Goal: Find specific page/section: Find specific page/section

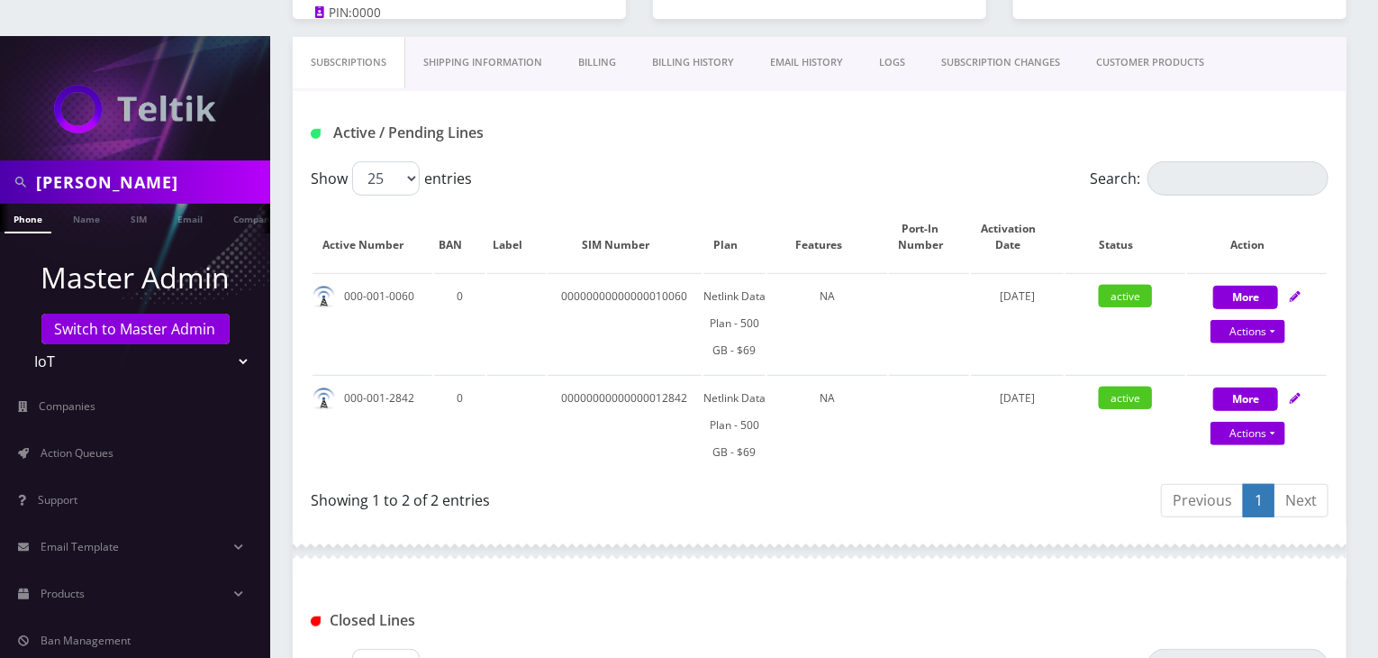
scroll to position [39, 0]
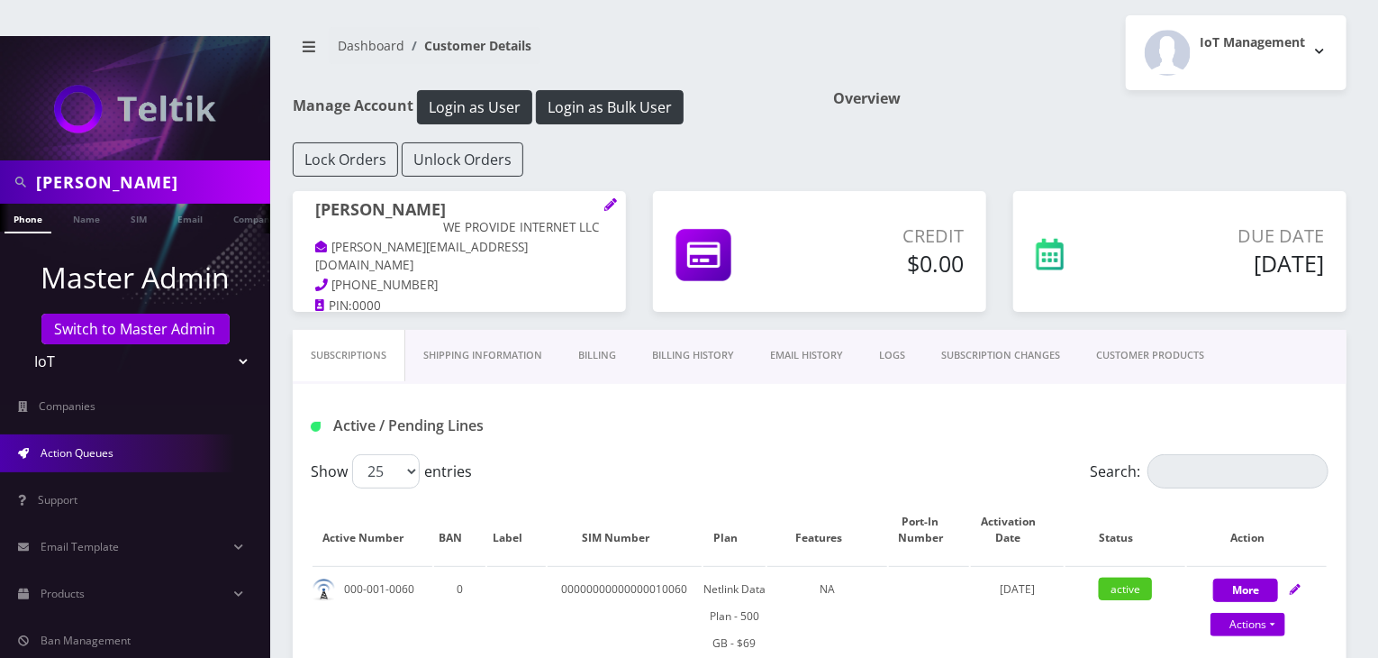
click at [55, 445] on span "Action Queues" at bounding box center [77, 452] width 73 height 15
